Goal: Check status: Check status

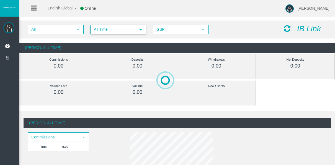
click at [127, 32] on span "All Time" at bounding box center [113, 29] width 45 height 9
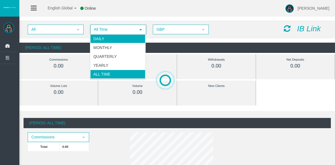
click at [128, 37] on li "Daily" at bounding box center [117, 38] width 55 height 9
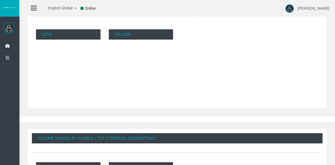
scroll to position [227, 0]
